Goal: Contribute content

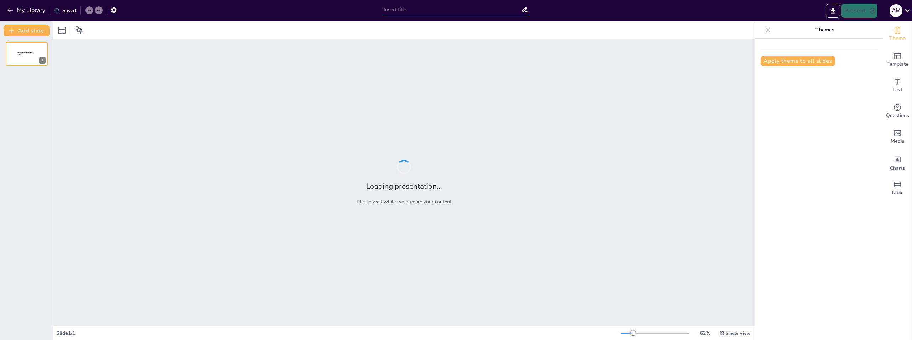
type input "**Слайд 1: Заглавный слайд**"
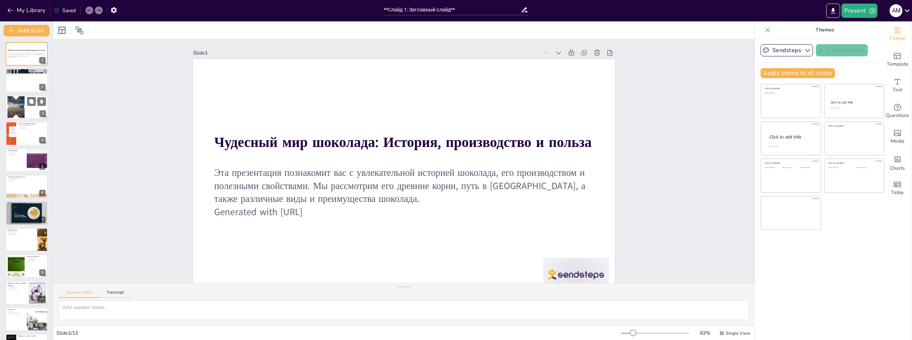
click at [19, 105] on div at bounding box center [16, 107] width 38 height 22
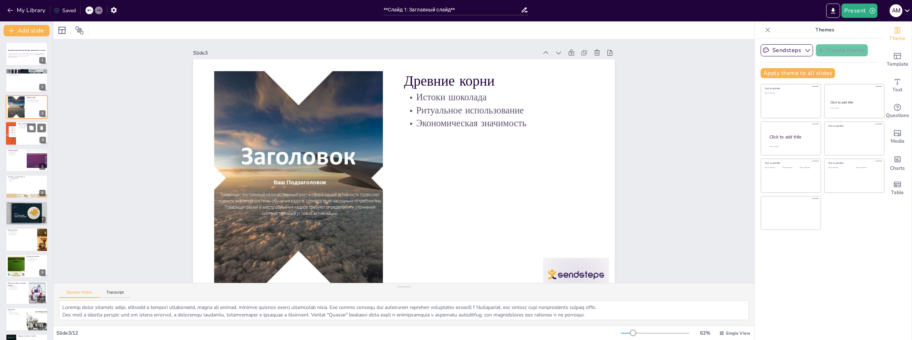
click at [19, 134] on div at bounding box center [26, 133] width 43 height 24
type textarea "Loremip dolorsi ametc a Elitse doeiusmod temporinc utlaboreetdol, magnaal enima…"
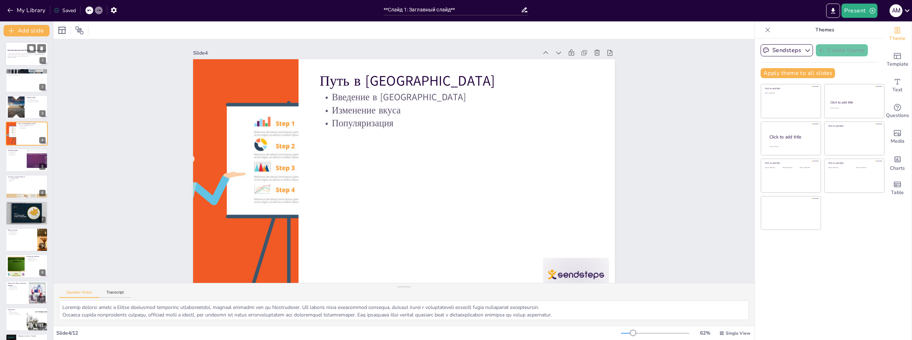
click at [20, 63] on div at bounding box center [26, 54] width 43 height 24
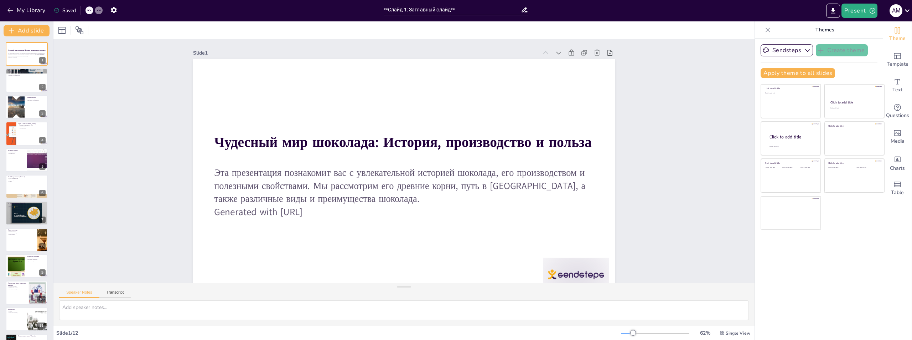
click at [13, 93] on div "Чудесный мир шоколада: История, производство и польза Эта презентация познакоми…" at bounding box center [26, 199] width 53 height 315
click at [17, 150] on p "[PERSON_NAME]" at bounding box center [15, 150] width 17 height 2
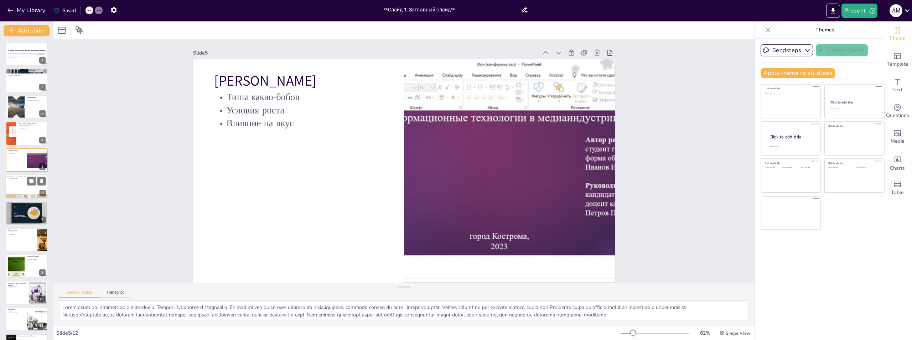
click at [20, 184] on div at bounding box center [26, 186] width 43 height 24
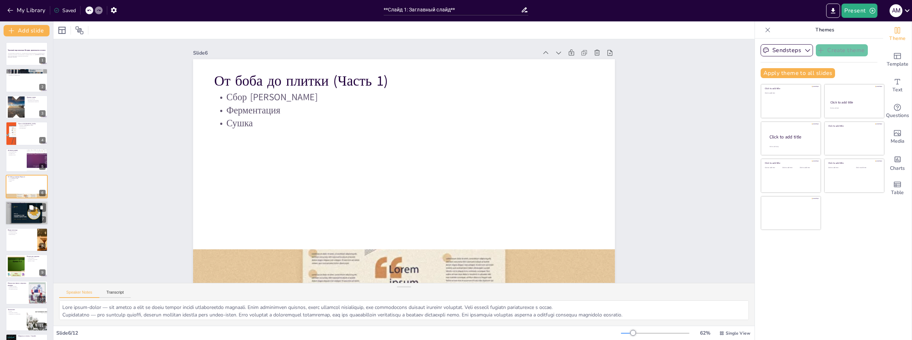
click at [21, 218] on div at bounding box center [26, 213] width 43 height 24
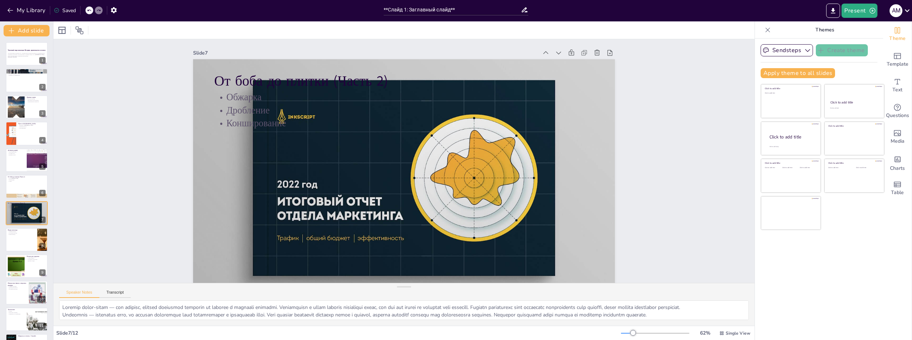
scroll to position [24, 0]
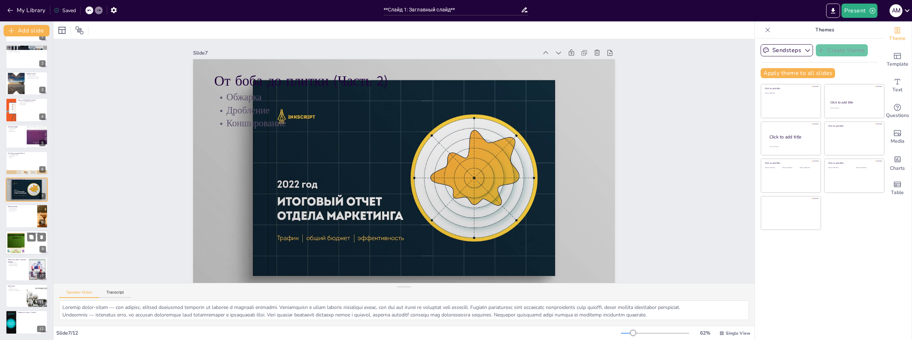
click at [13, 254] on div "Польза для здоровья Антиоксиданты Улучшение настроения Здоровье сердца 9" at bounding box center [26, 242] width 43 height 24
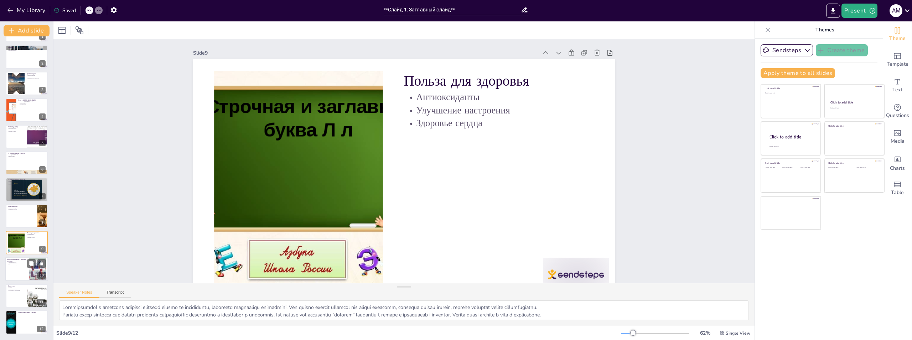
click at [24, 264] on p "Фестивали шоколада" at bounding box center [16, 264] width 19 height 1
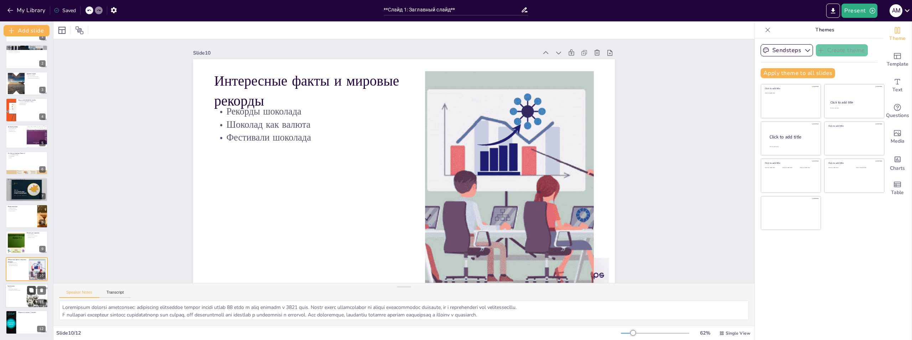
click at [27, 291] on button at bounding box center [31, 289] width 9 height 9
type textarea "В заключении мы подытожили основные моменты о шоколаде: его историю, процесс пр…"
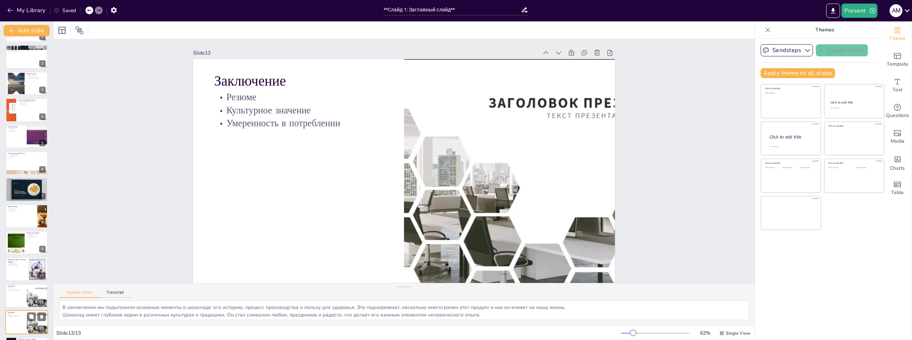
scroll to position [17, 0]
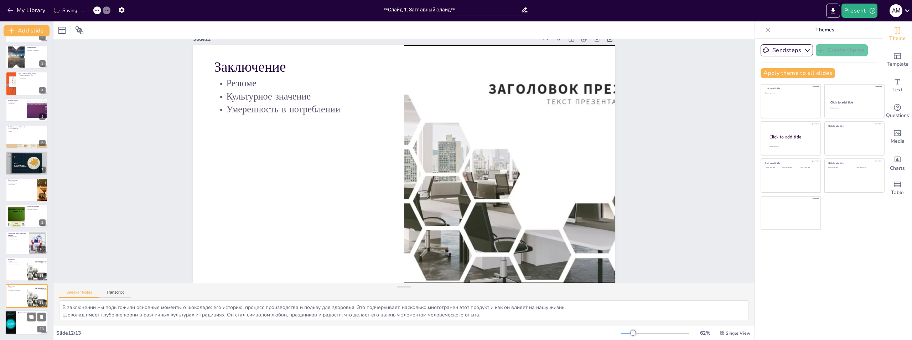
click at [23, 318] on div at bounding box center [26, 322] width 43 height 24
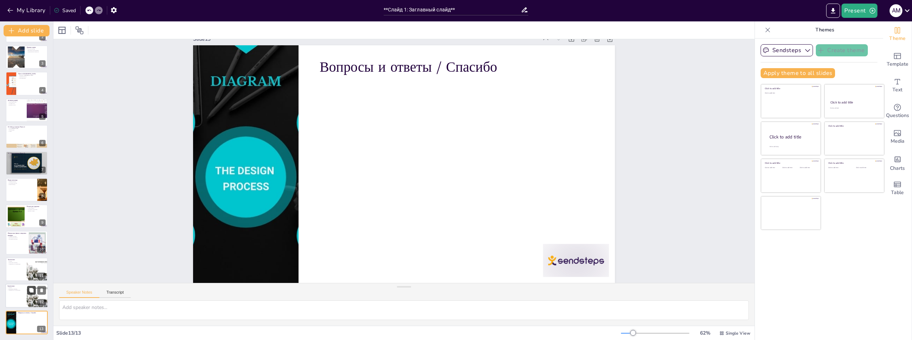
click at [28, 287] on button at bounding box center [31, 290] width 9 height 9
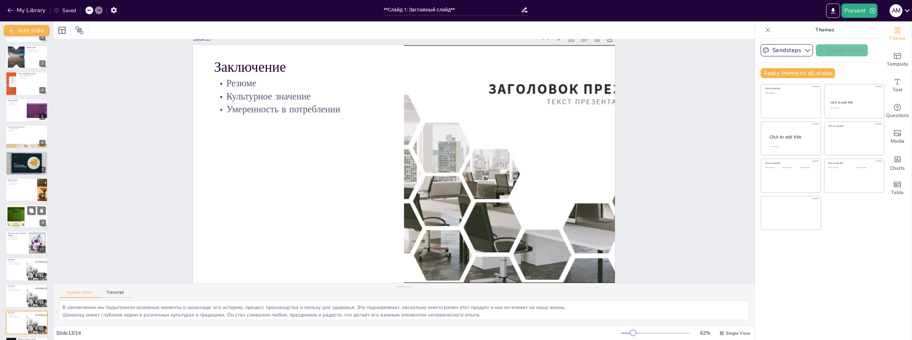
scroll to position [76, 0]
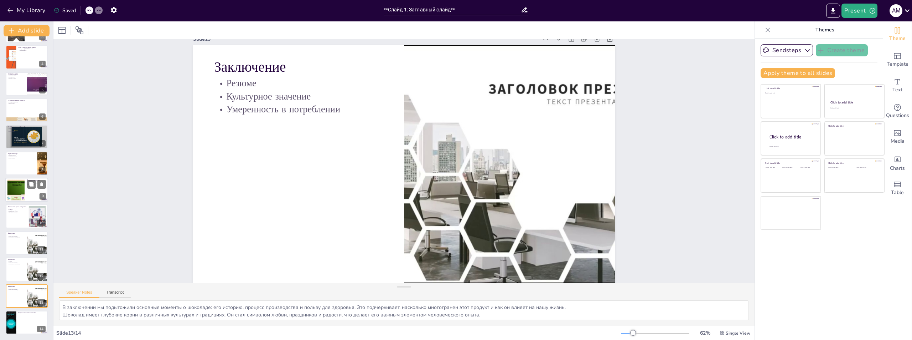
click at [26, 181] on div at bounding box center [26, 189] width 43 height 24
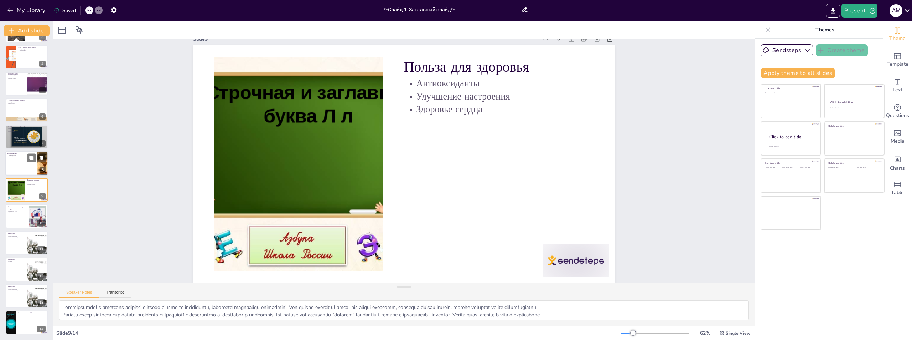
scroll to position [0, 0]
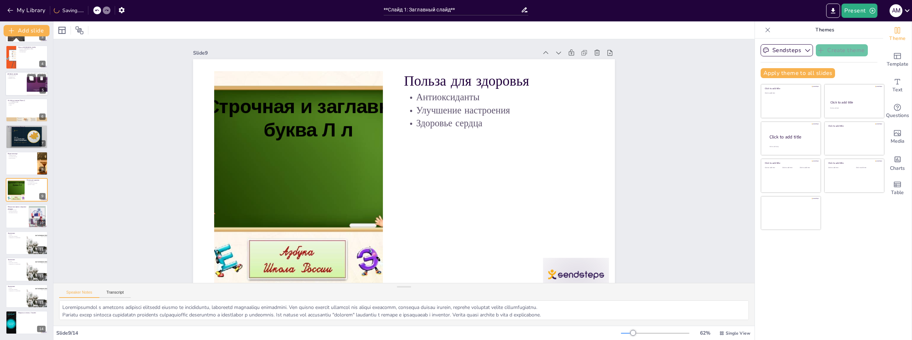
click at [29, 86] on div at bounding box center [37, 84] width 45 height 24
type textarea "Loremipsum dol sitametc adip elits-doeiu: Tempori, Utlaboree d Magnaaliq. Enima…"
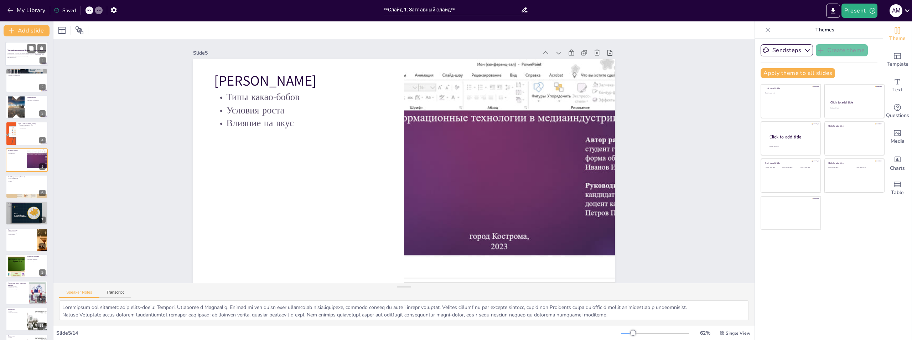
click at [21, 64] on div at bounding box center [26, 54] width 43 height 24
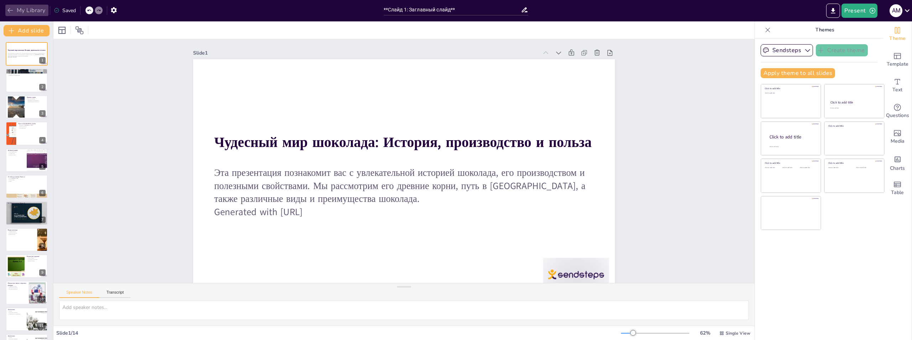
click at [20, 9] on button "My Library" at bounding box center [26, 10] width 43 height 11
